Goal: Check status

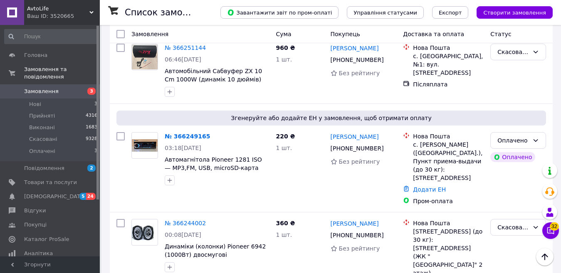
scroll to position [1228, 0]
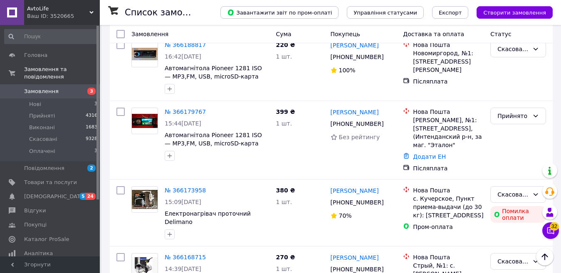
scroll to position [1276, 0]
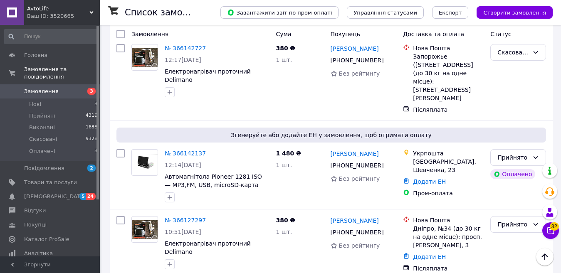
scroll to position [270, 0]
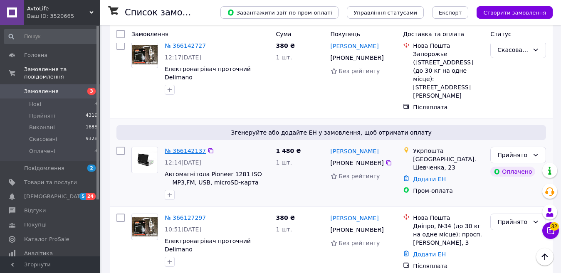
click at [190, 148] on link "№ 366142137" at bounding box center [185, 151] width 41 height 7
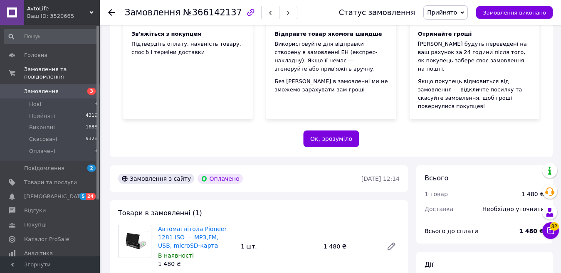
drag, startPoint x: 561, startPoint y: 97, endPoint x: 564, endPoint y: 128, distance: 30.9
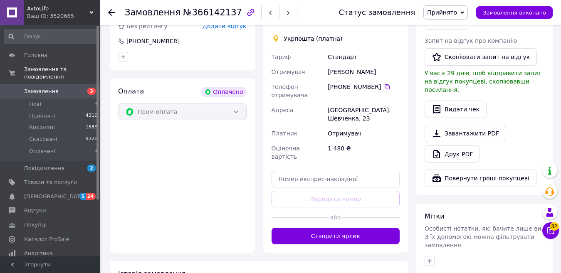
scroll to position [439, 0]
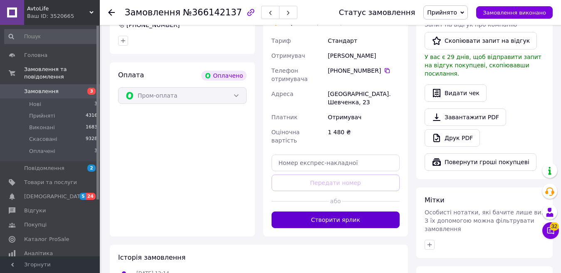
click at [358, 212] on button "Створити ярлик" at bounding box center [336, 220] width 129 height 17
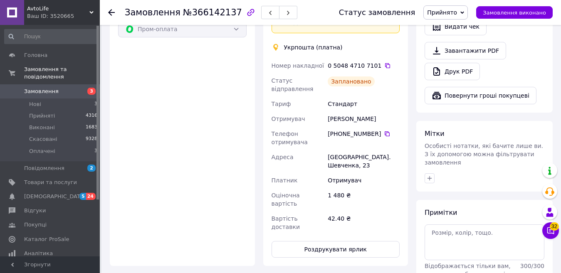
scroll to position [499, 0]
